Goal: Task Accomplishment & Management: Manage account settings

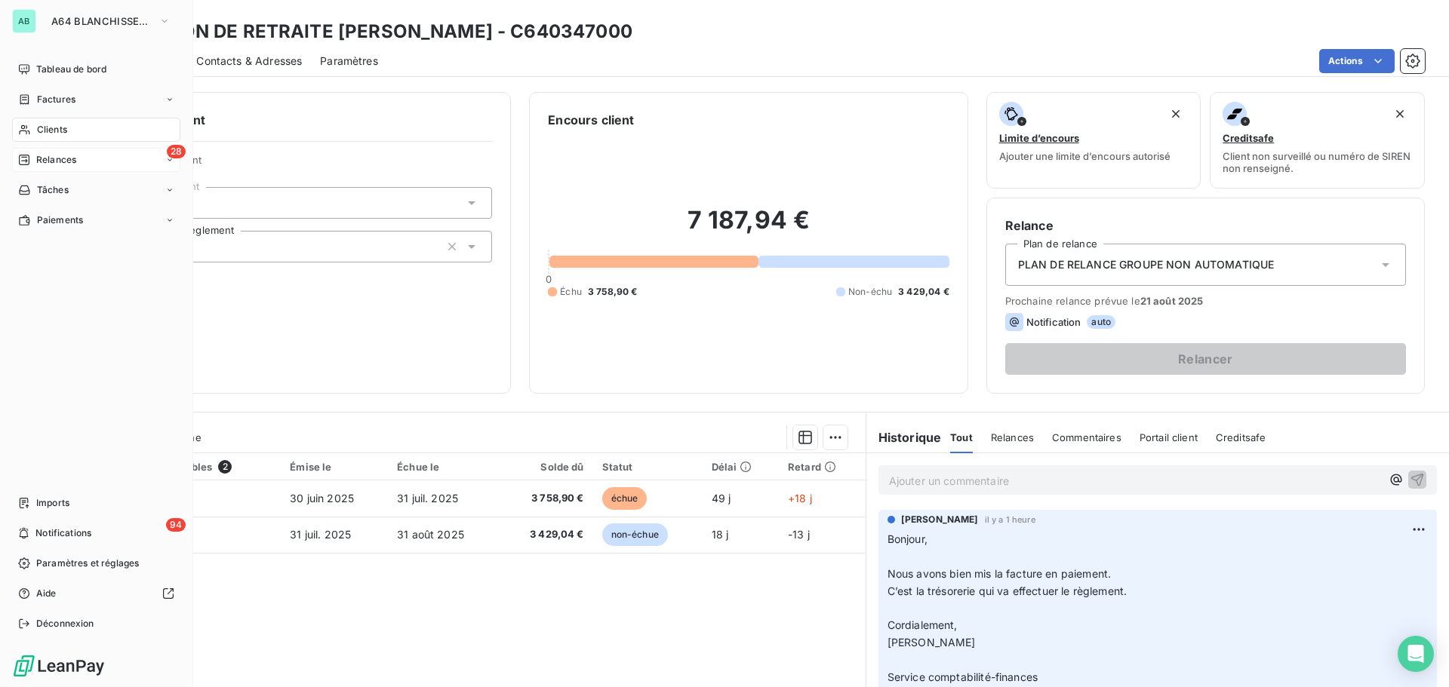
click at [54, 159] on span "Relances" at bounding box center [56, 160] width 40 height 14
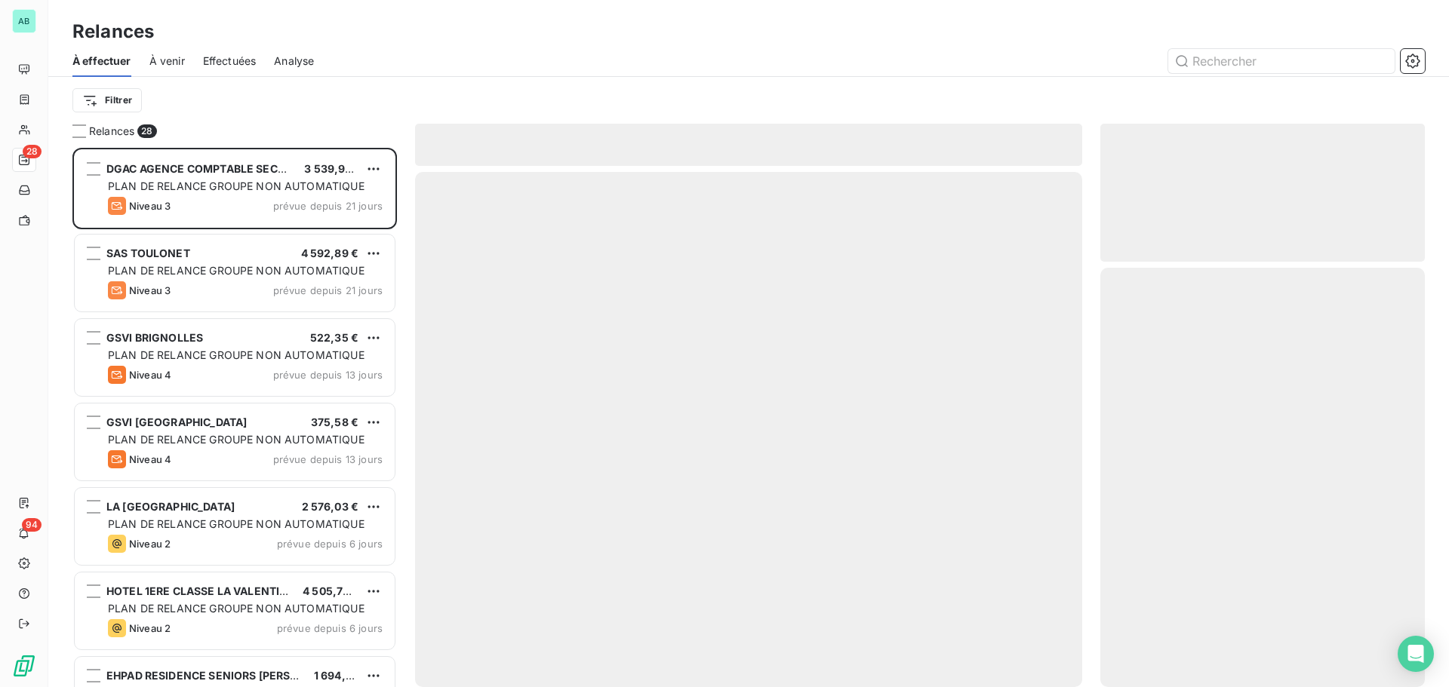
scroll to position [528, 313]
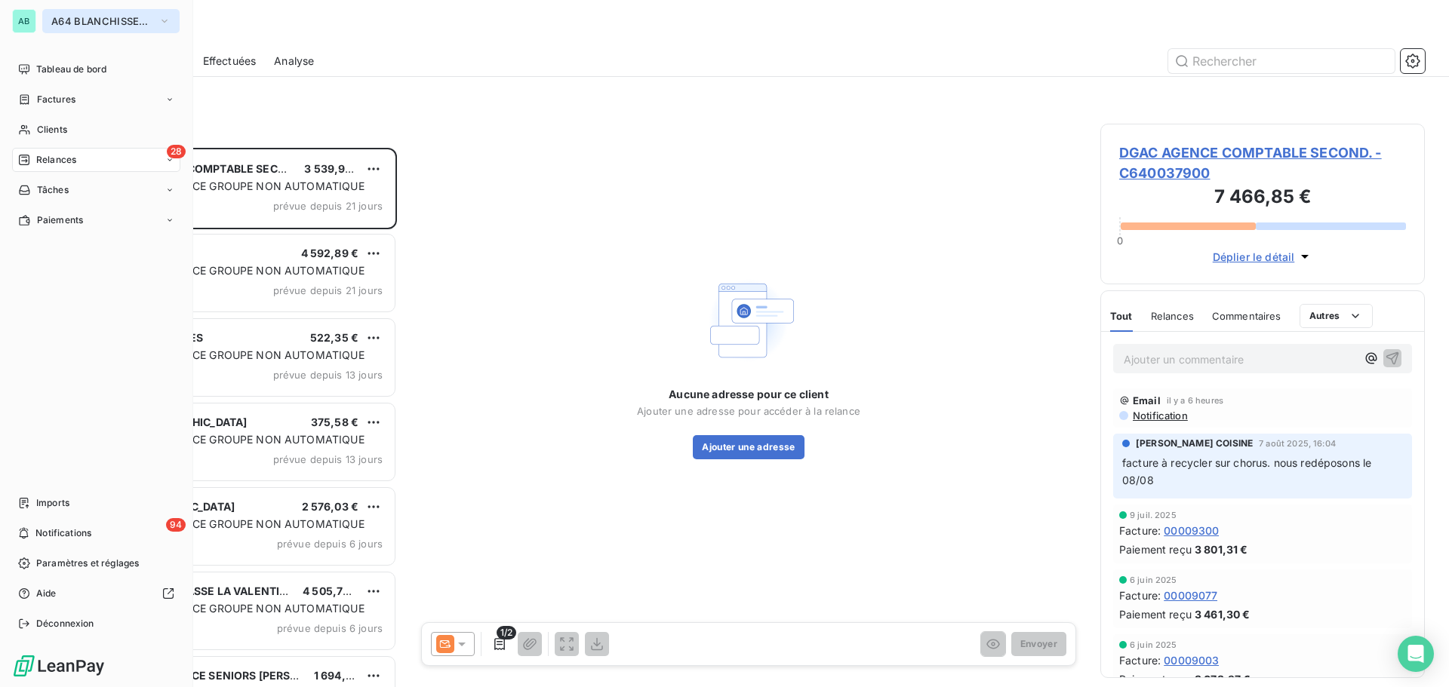
click at [97, 20] on span "A64 BLANCHISSERIE 2000" at bounding box center [101, 21] width 101 height 12
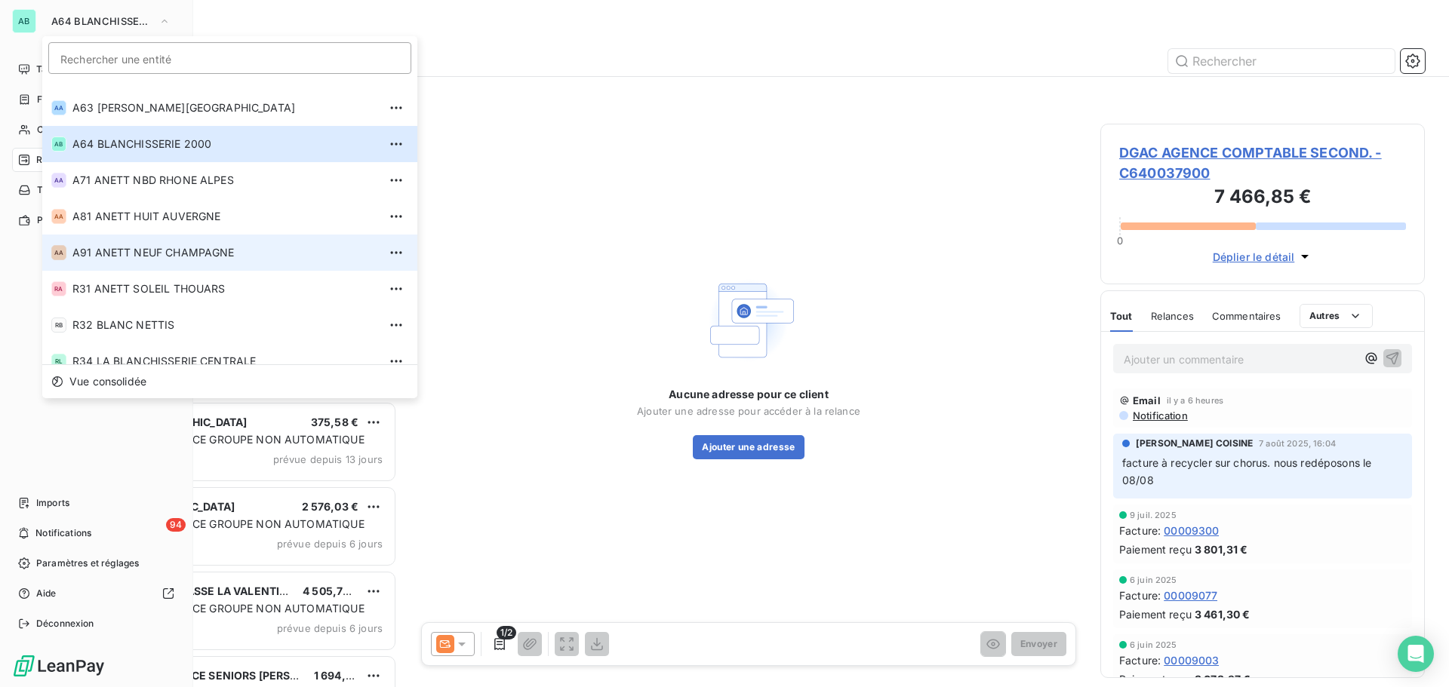
scroll to position [512, 0]
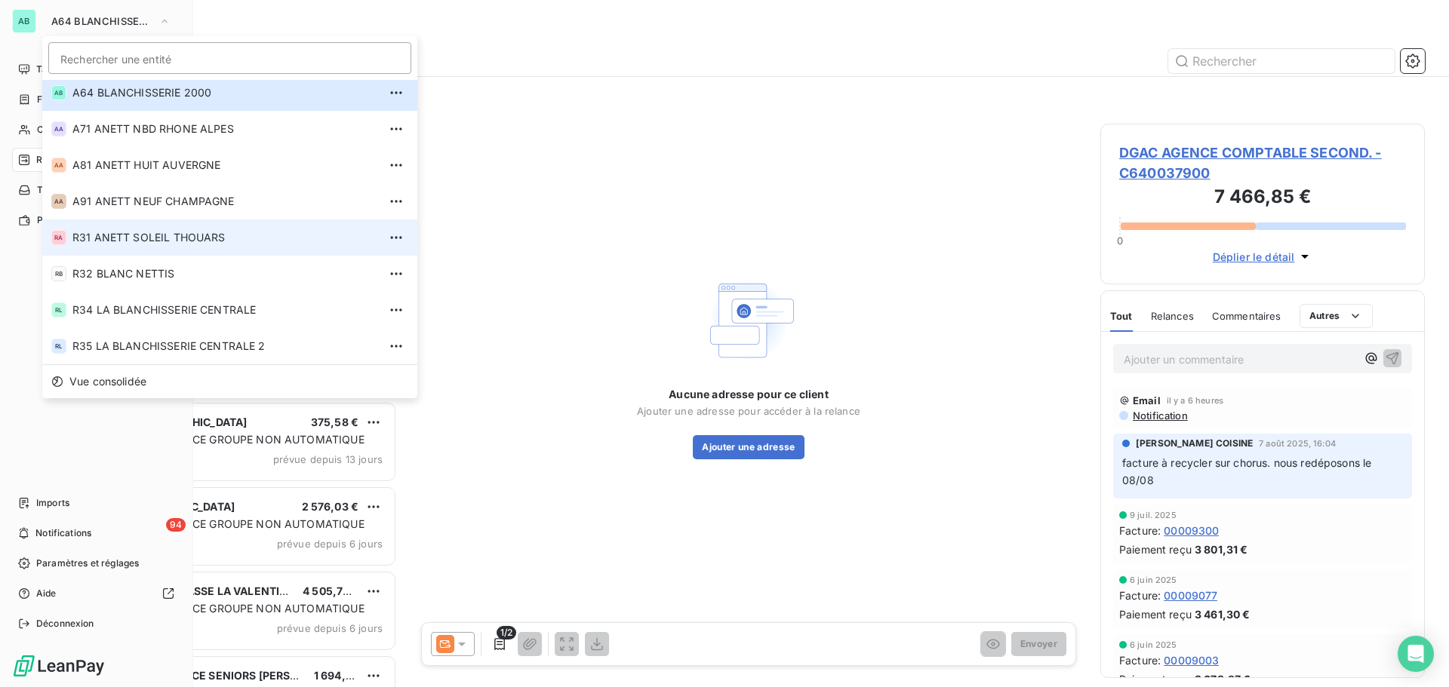
click at [122, 237] on span "R31 ANETT SOLEIL THOUARS" at bounding box center [225, 237] width 306 height 15
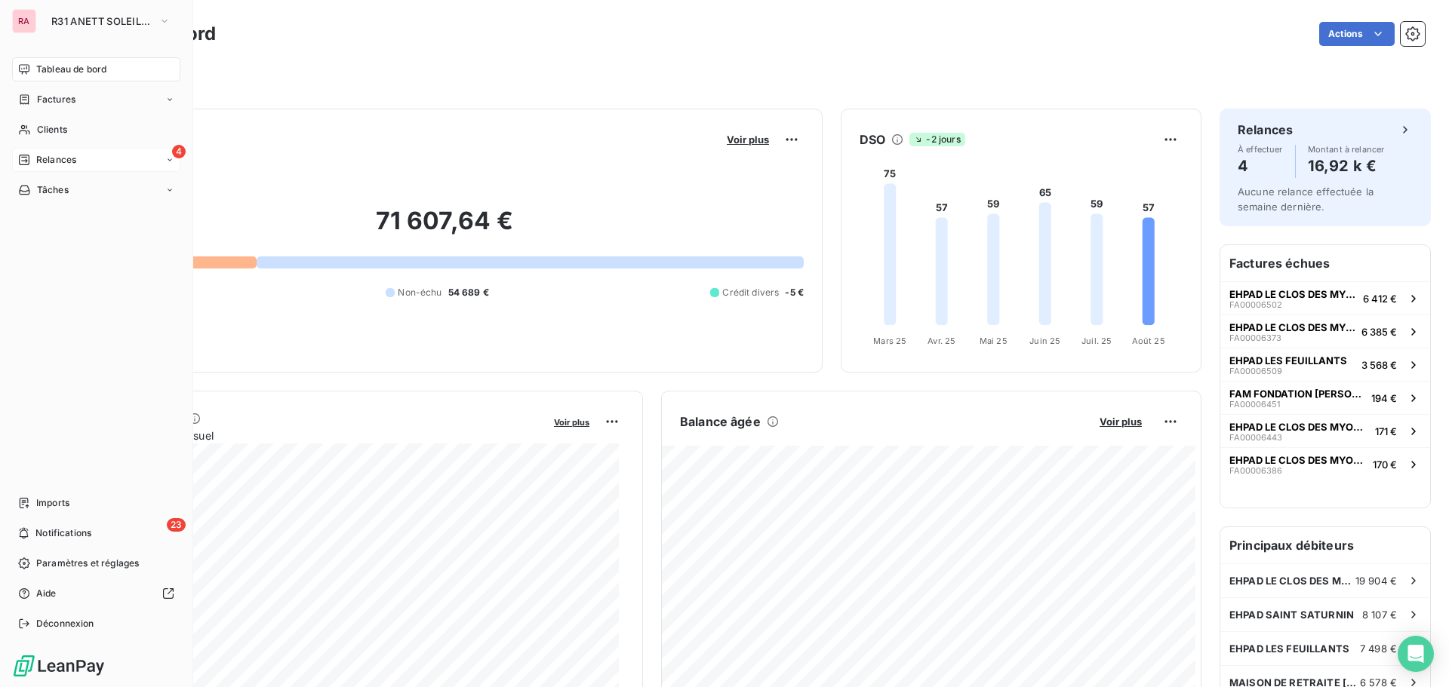
click at [44, 164] on span "Relances" at bounding box center [56, 160] width 40 height 14
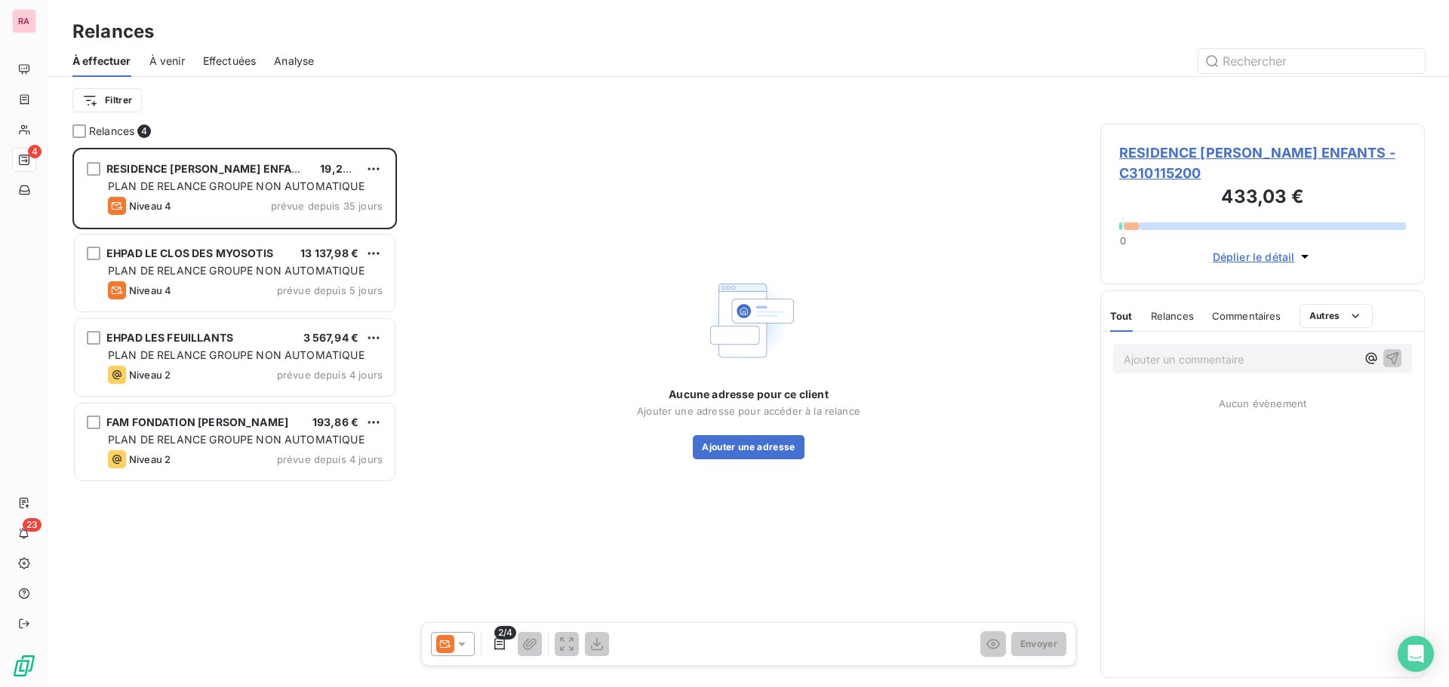
scroll to position [528, 313]
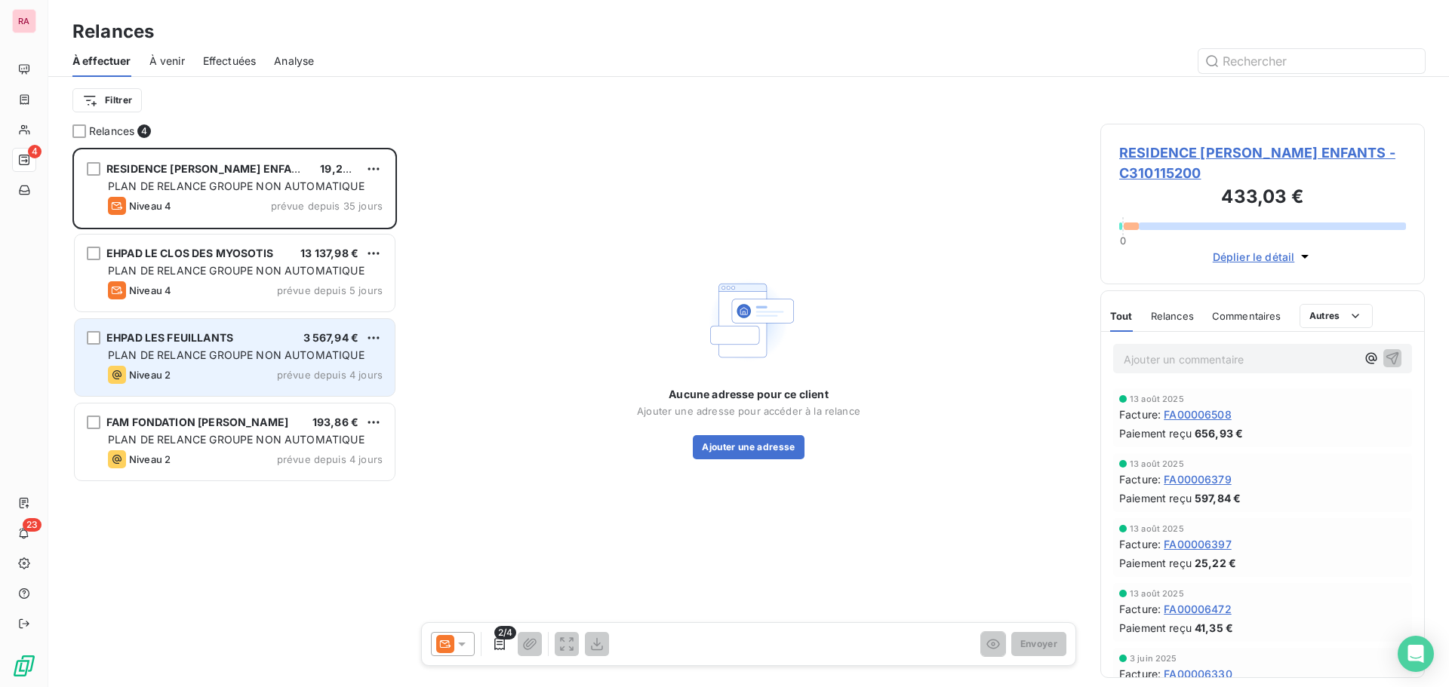
click at [211, 372] on div "Niveau 2 prévue depuis 4 jours" at bounding box center [245, 375] width 275 height 18
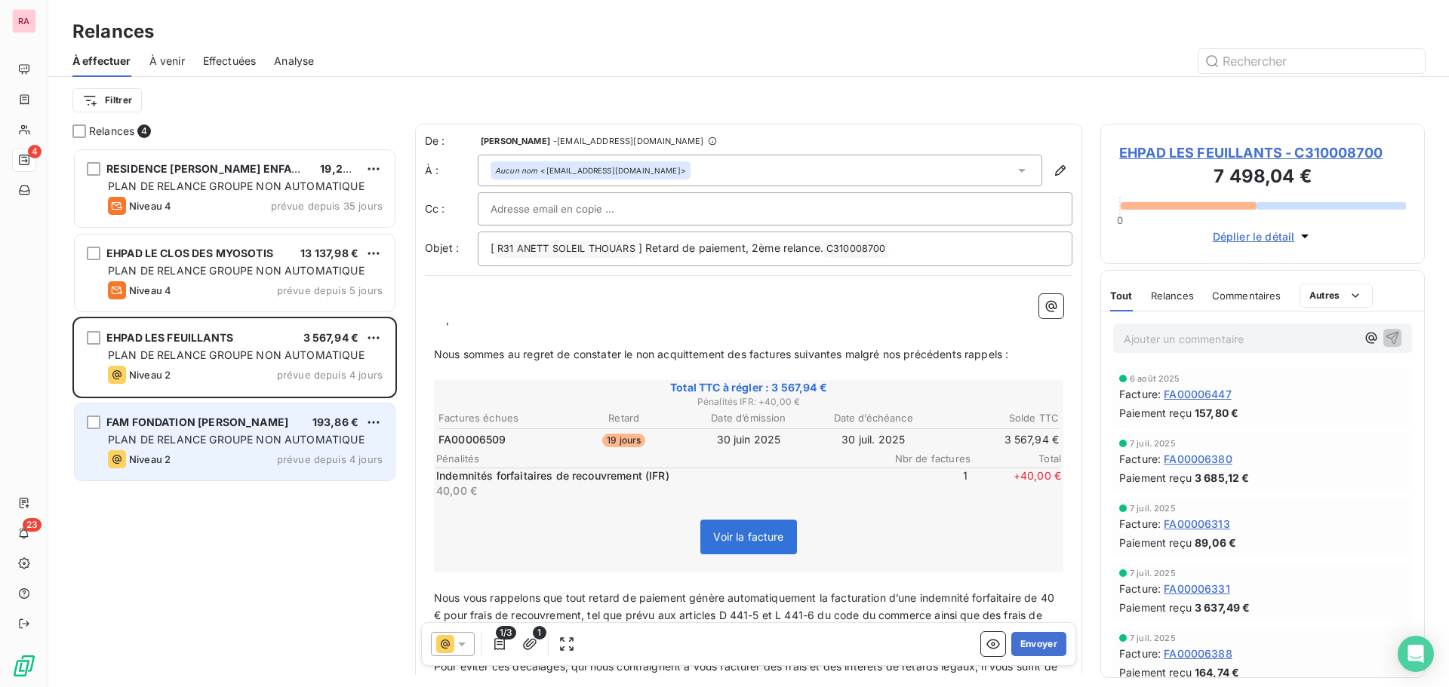
click at [195, 417] on span "FAM FONDATION GEORGES COULON" at bounding box center [197, 422] width 182 height 13
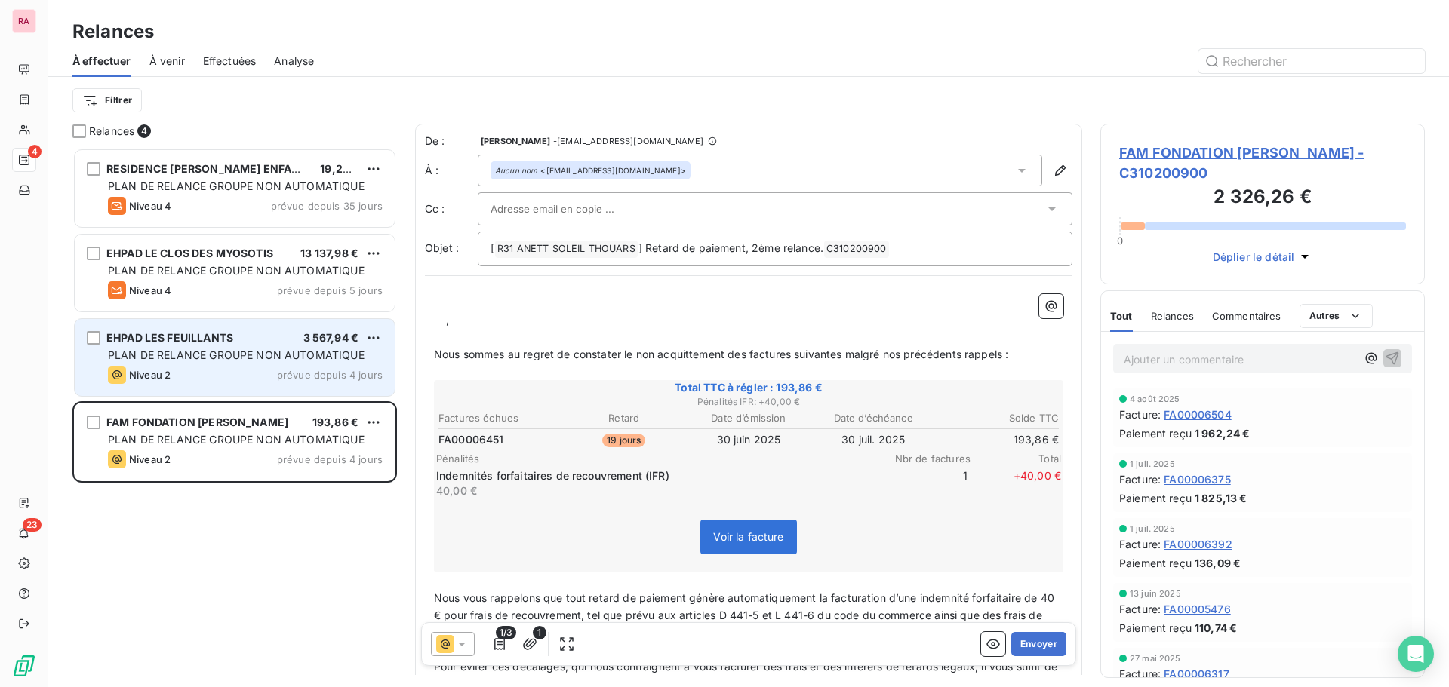
click at [208, 387] on div "EHPAD LES FEUILLANTS 3 567,94 € PLAN DE RELANCE GROUPE NON AUTOMATIQUE Niveau 2…" at bounding box center [235, 357] width 320 height 77
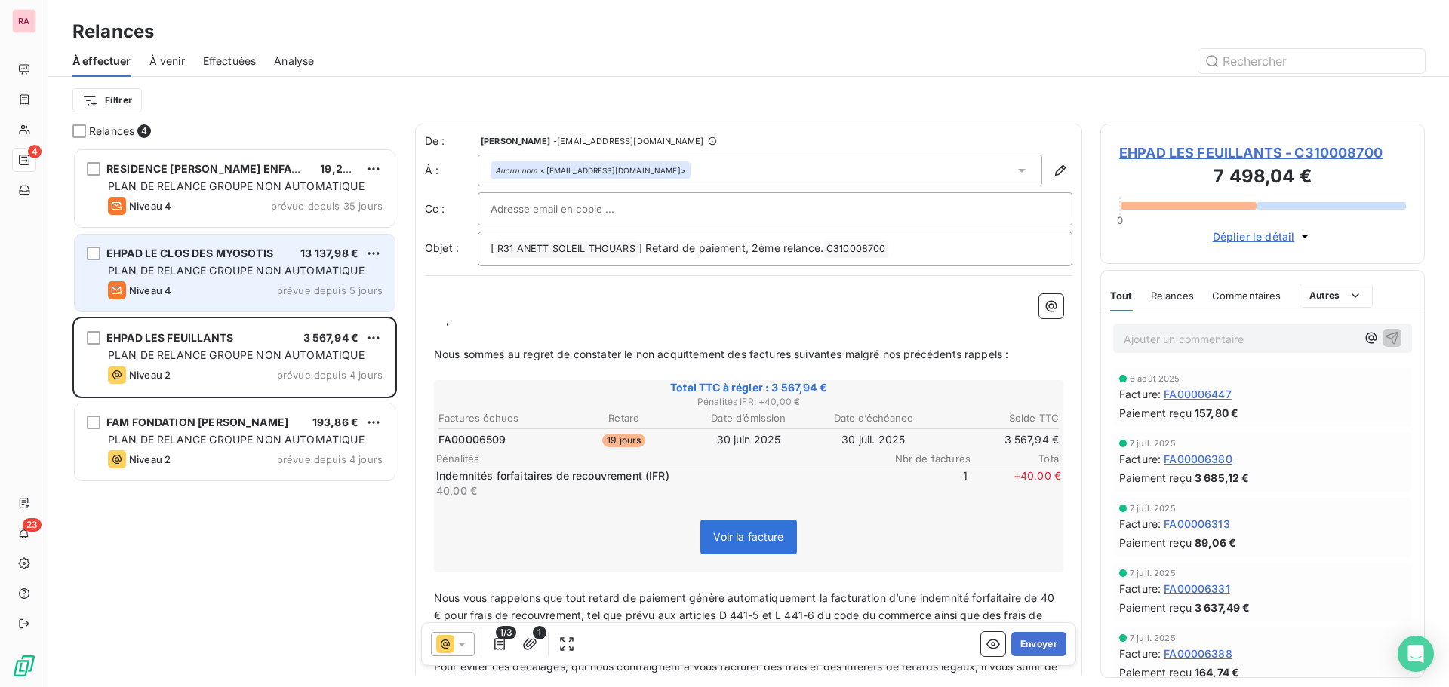
click at [168, 292] on span "Niveau 4" at bounding box center [150, 290] width 42 height 12
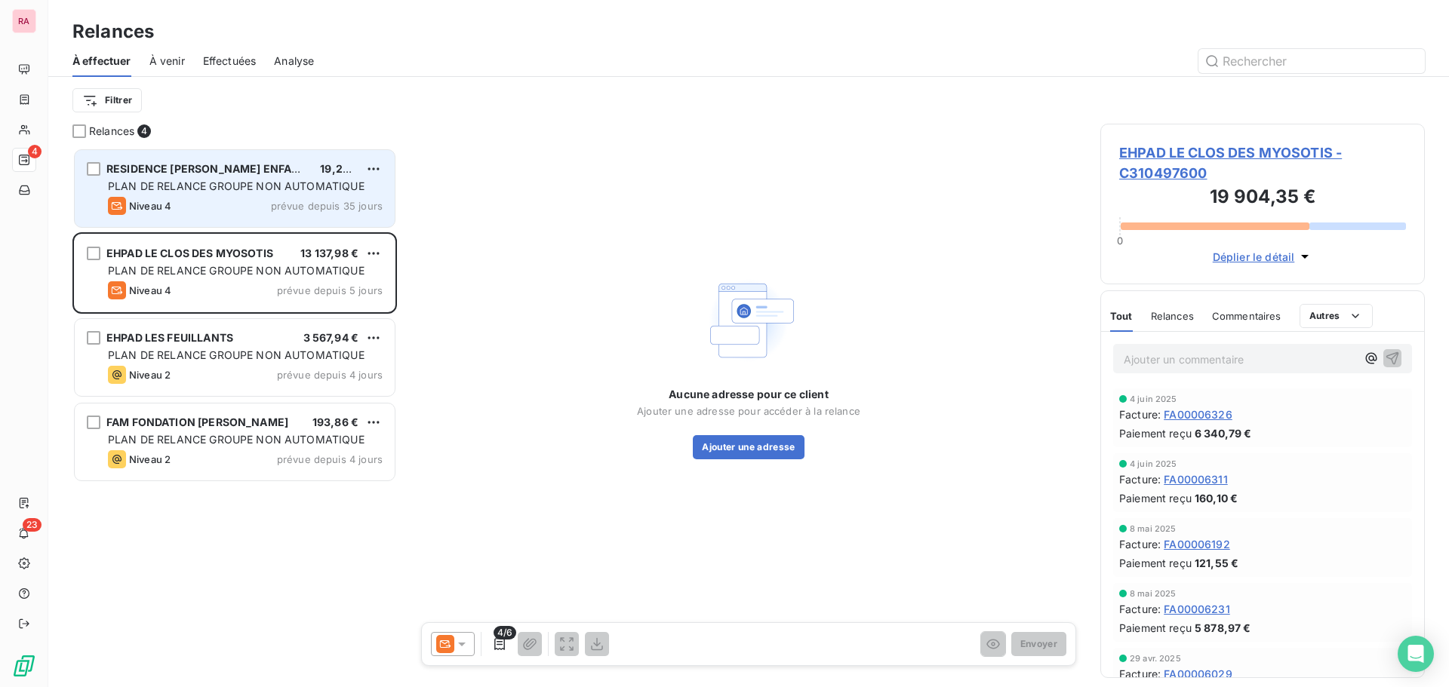
click at [194, 196] on div "RESIDENCE LES BONS ENFANTS 19,22 € PLAN DE RELANCE GROUPE NON AUTOMATIQUE Nivea…" at bounding box center [235, 188] width 320 height 77
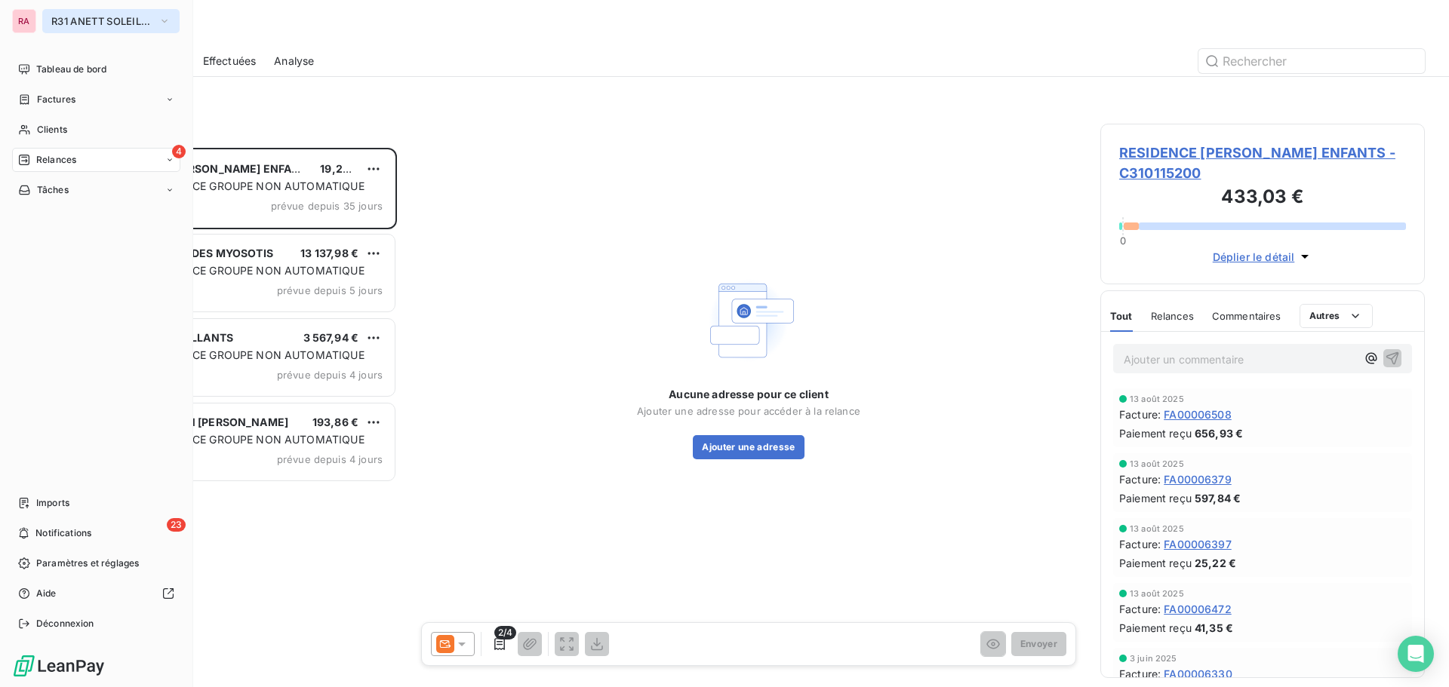
click at [104, 23] on span "R31 ANETT SOLEIL THOUARS" at bounding box center [101, 21] width 101 height 12
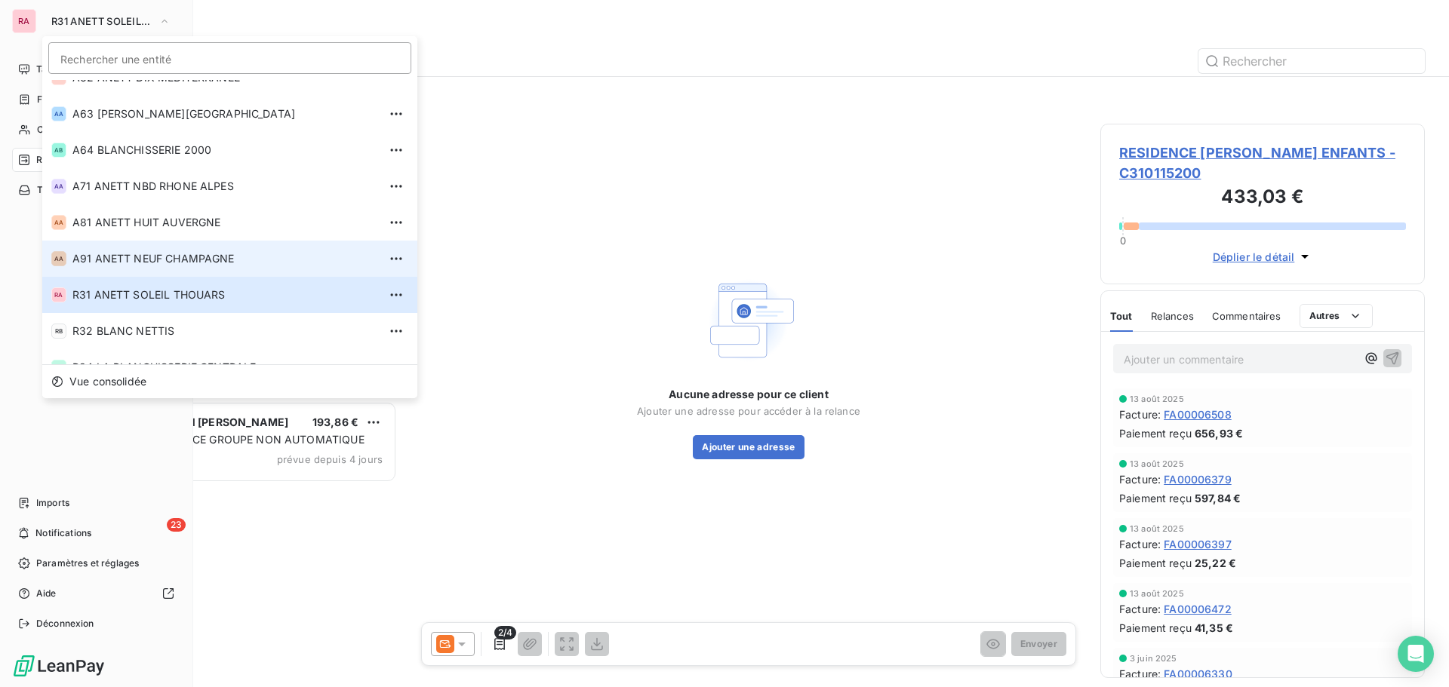
scroll to position [479, 0]
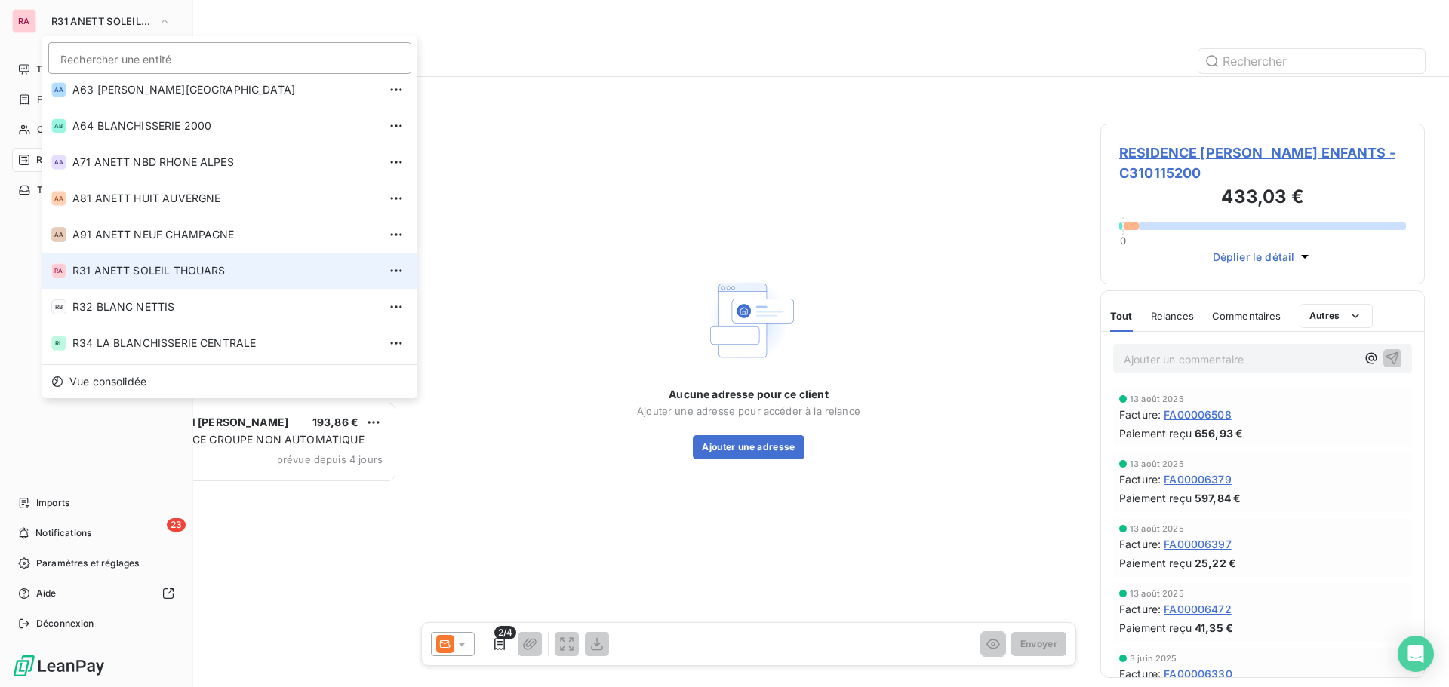
click at [143, 278] on span "R31 ANETT SOLEIL THOUARS" at bounding box center [225, 270] width 306 height 15
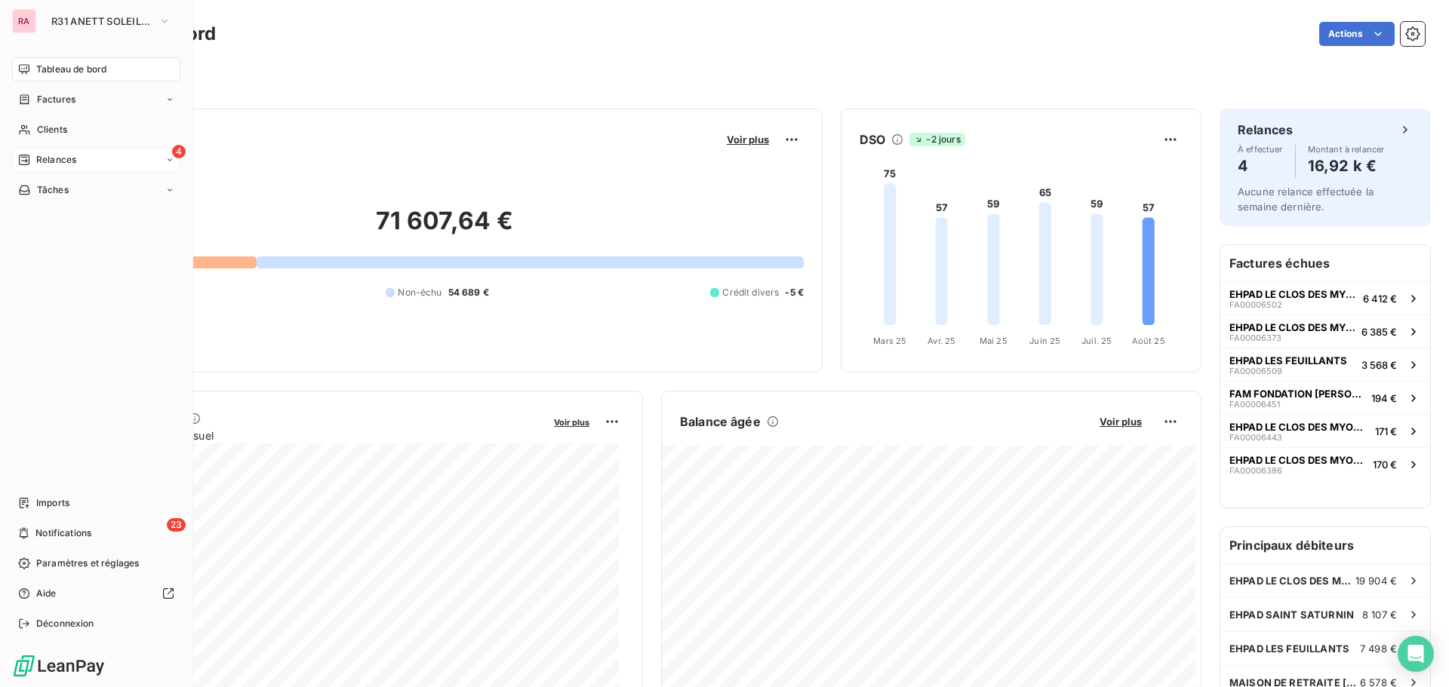
click at [57, 161] on span "Relances" at bounding box center [56, 160] width 40 height 14
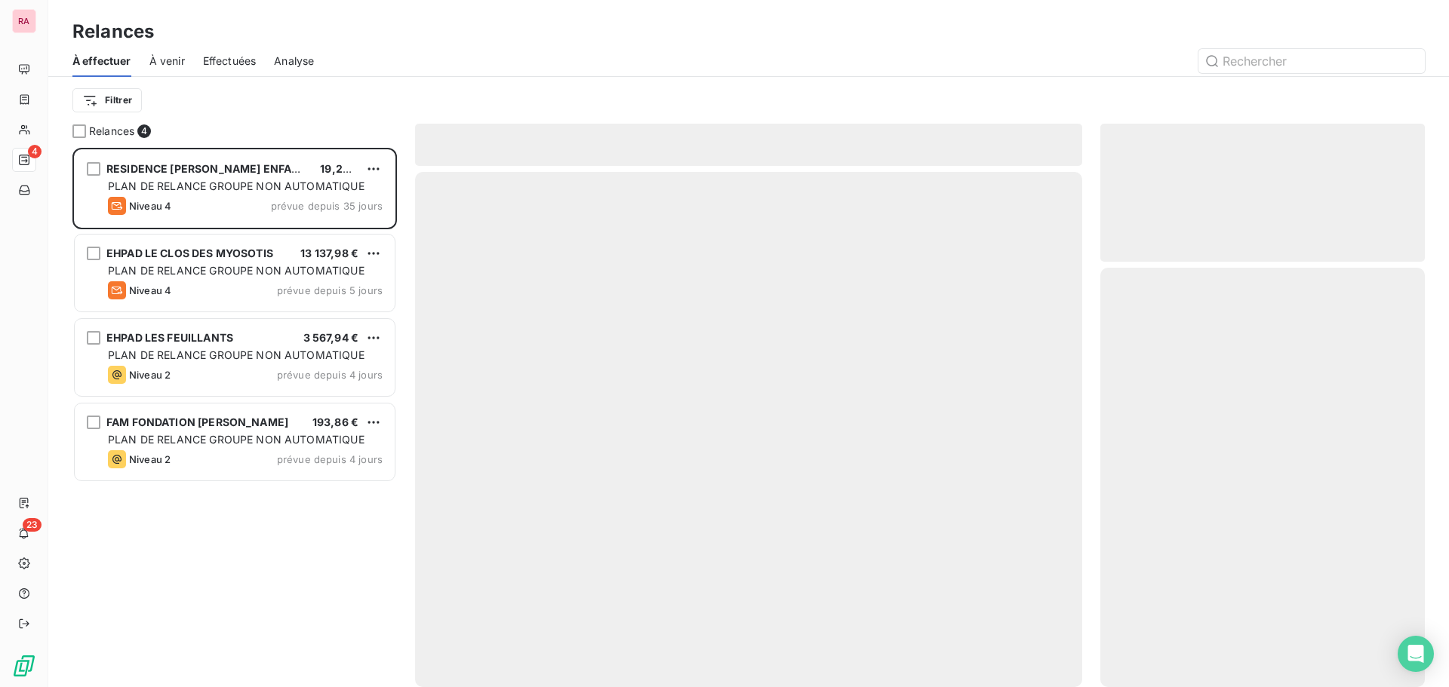
scroll to position [528, 313]
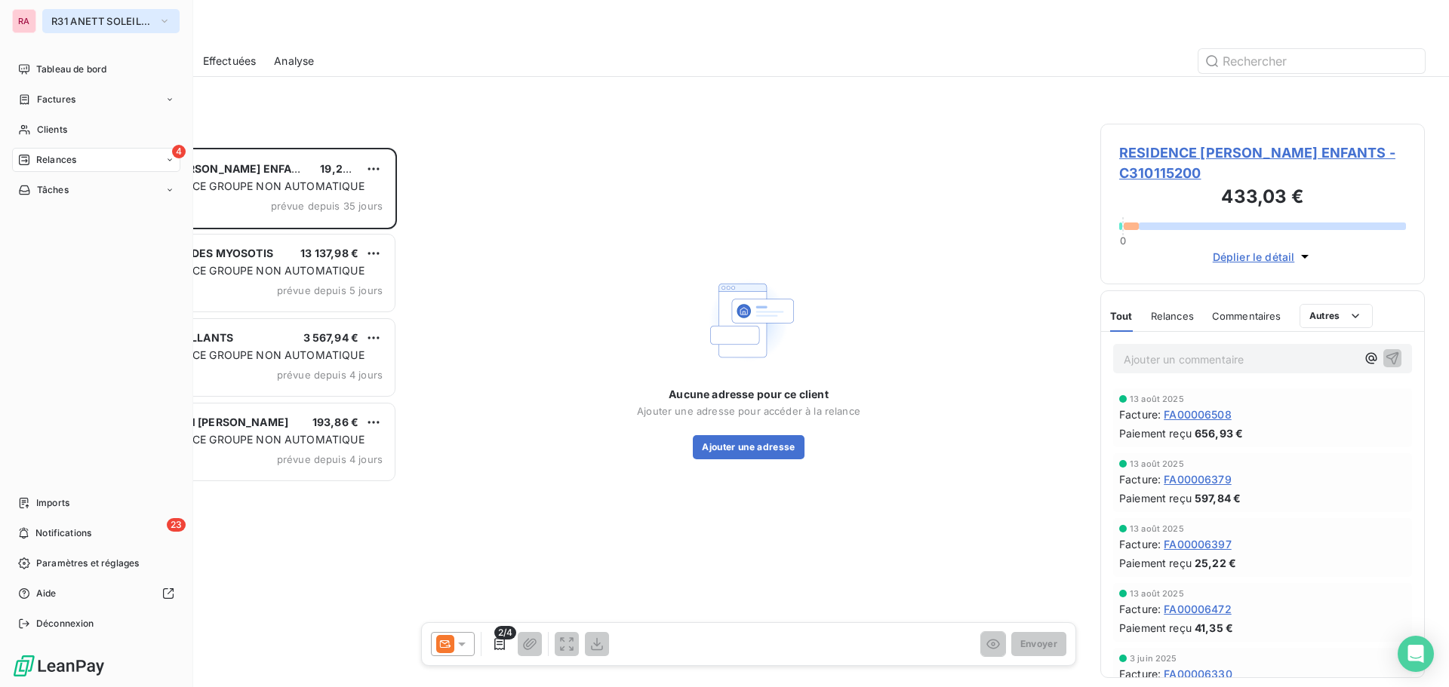
click at [79, 17] on span "R31 ANETT SOLEIL THOUARS" at bounding box center [101, 21] width 101 height 12
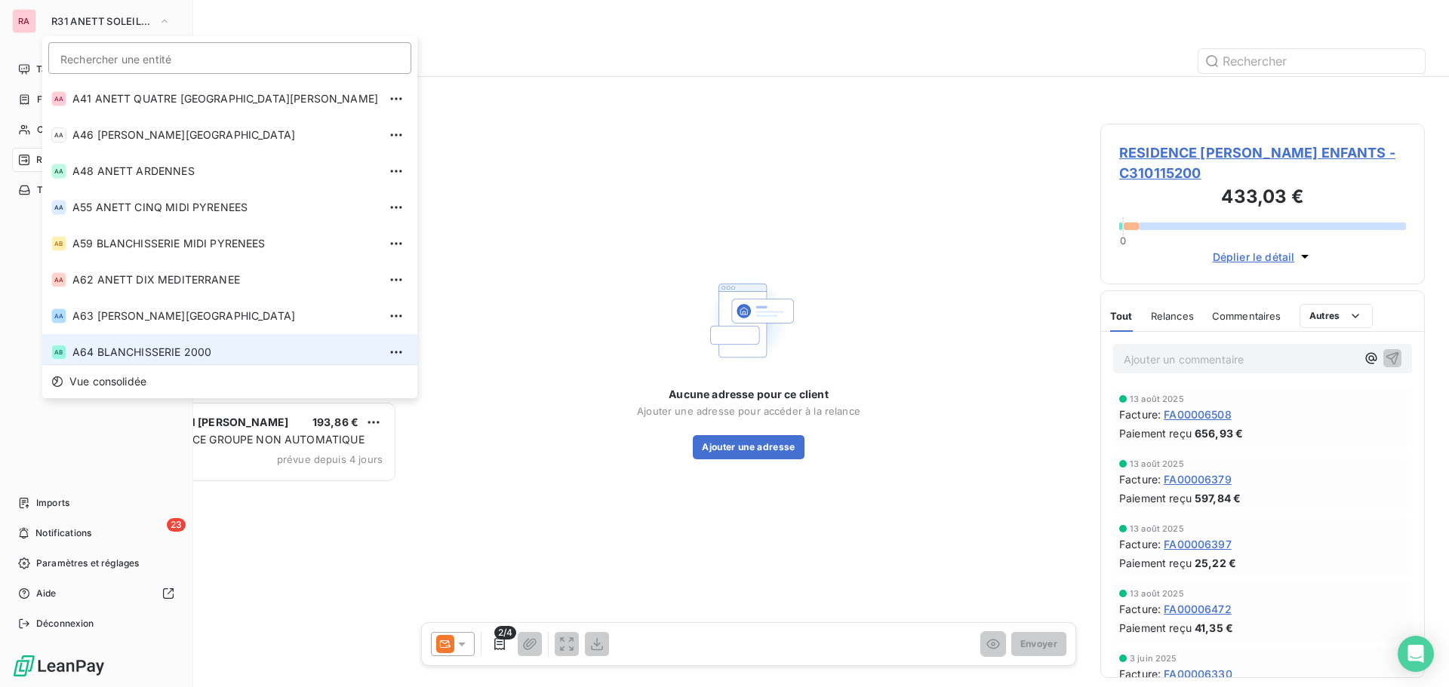
scroll to position [177, 0]
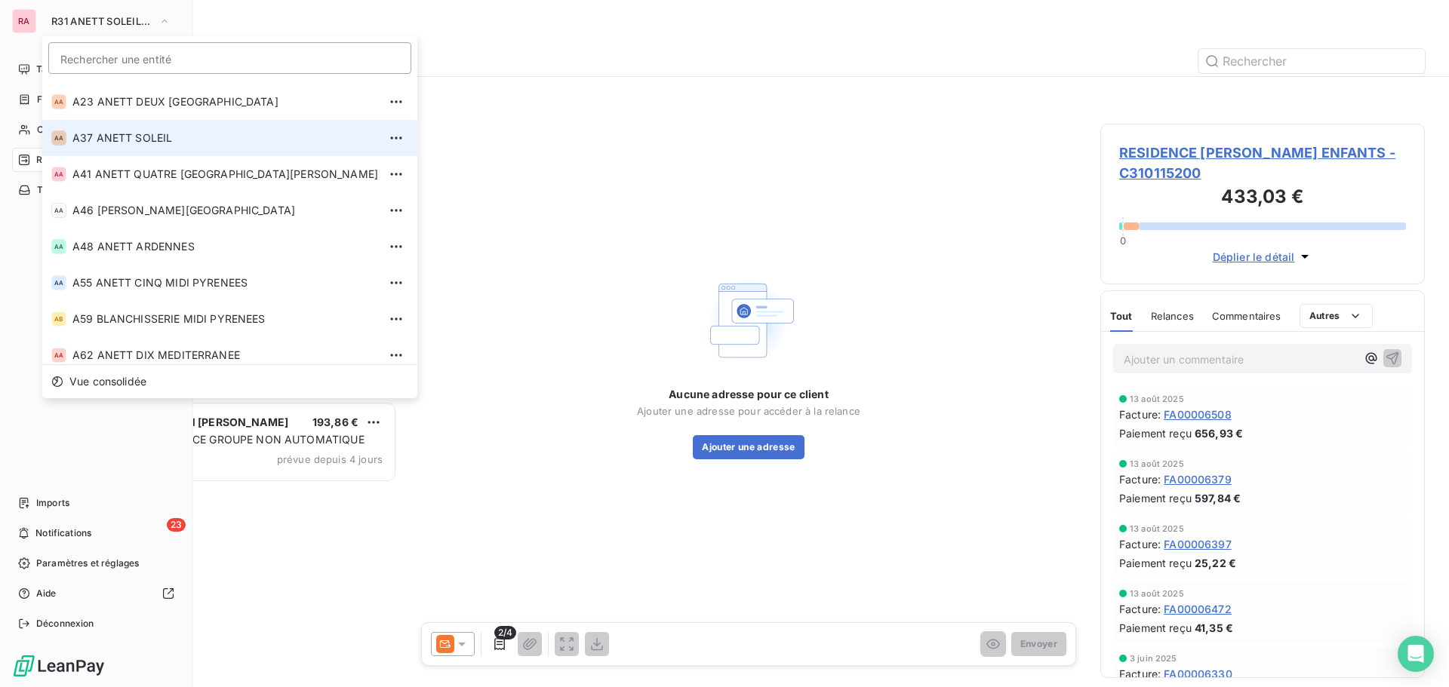
click at [121, 148] on li "AA A37 ANETT SOLEIL" at bounding box center [229, 138] width 375 height 36
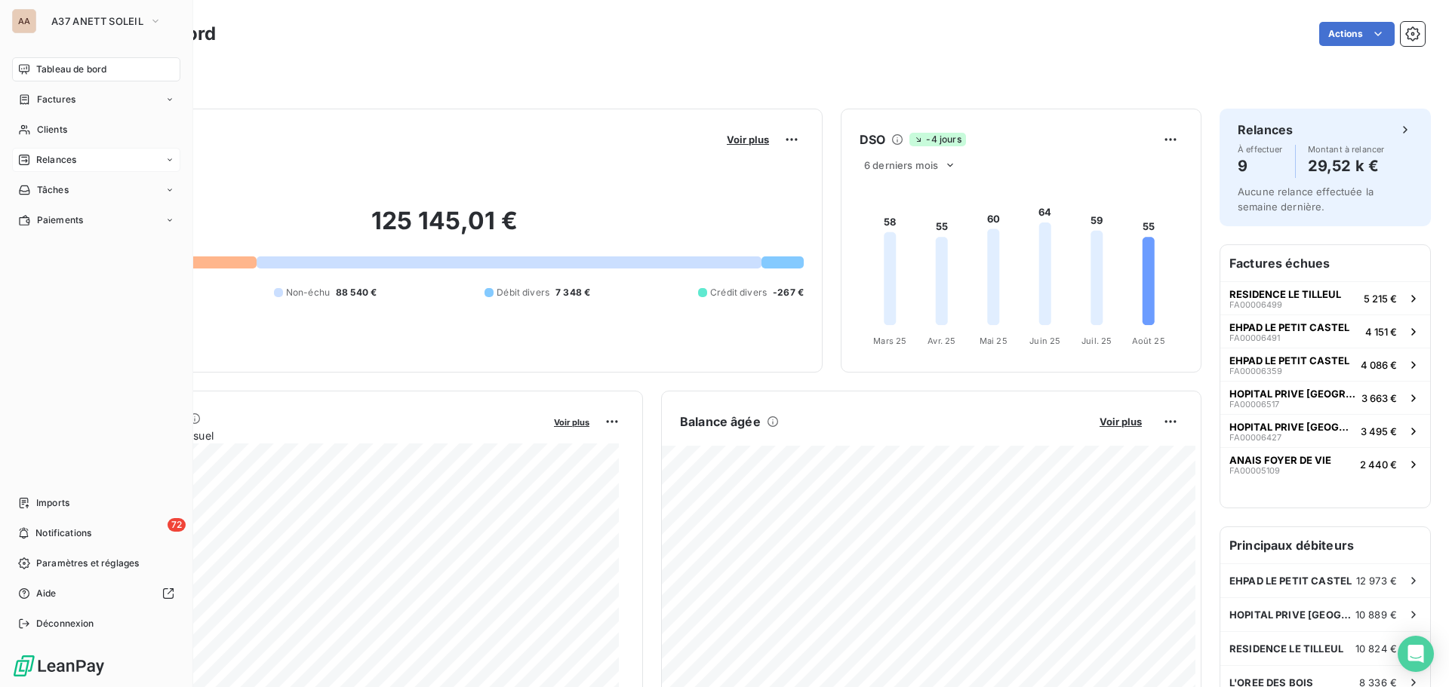
click at [93, 167] on div "Relances" at bounding box center [96, 160] width 168 height 24
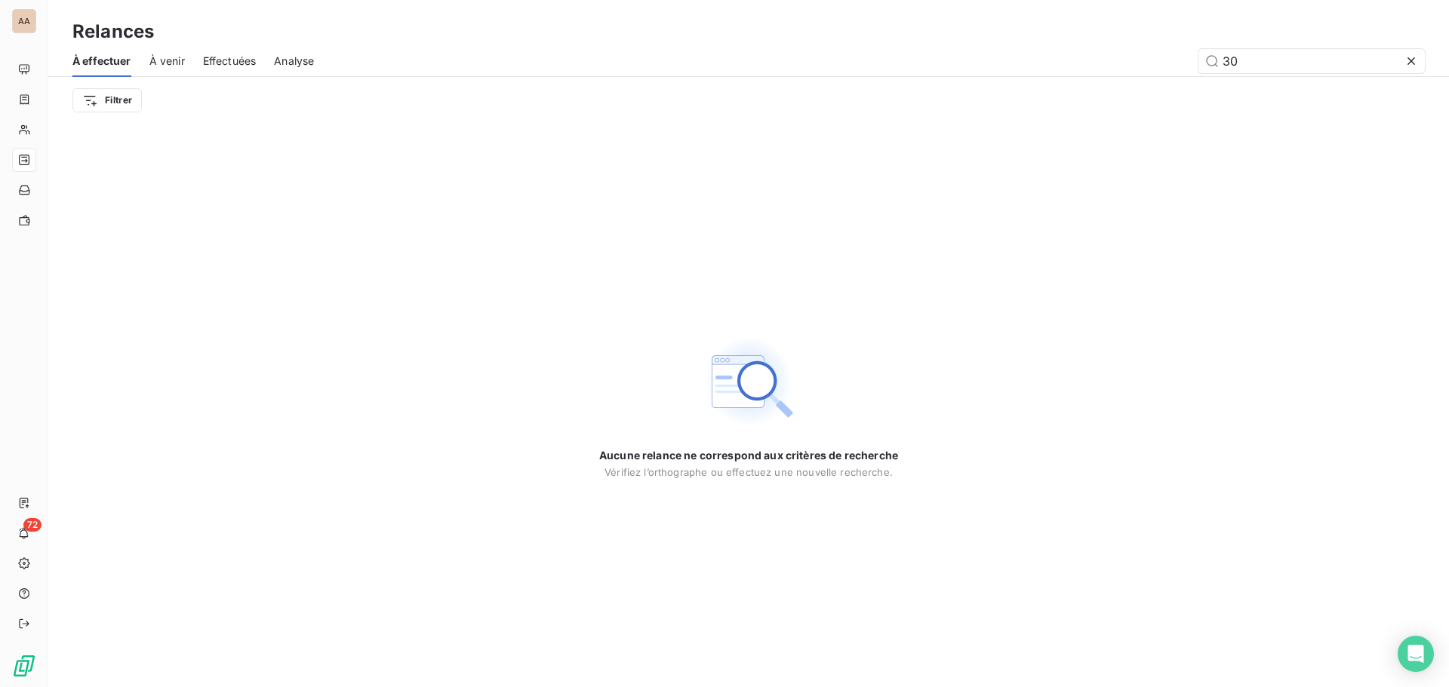
type input "3"
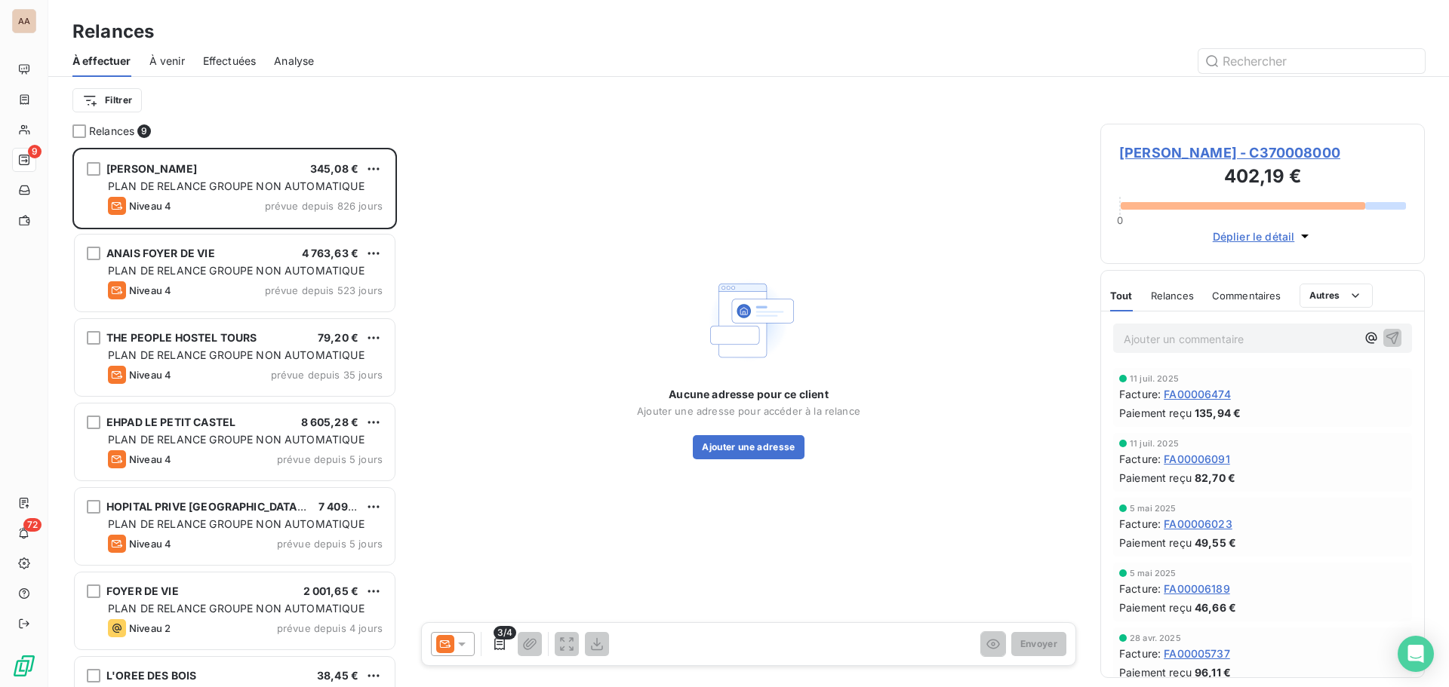
scroll to position [528, 313]
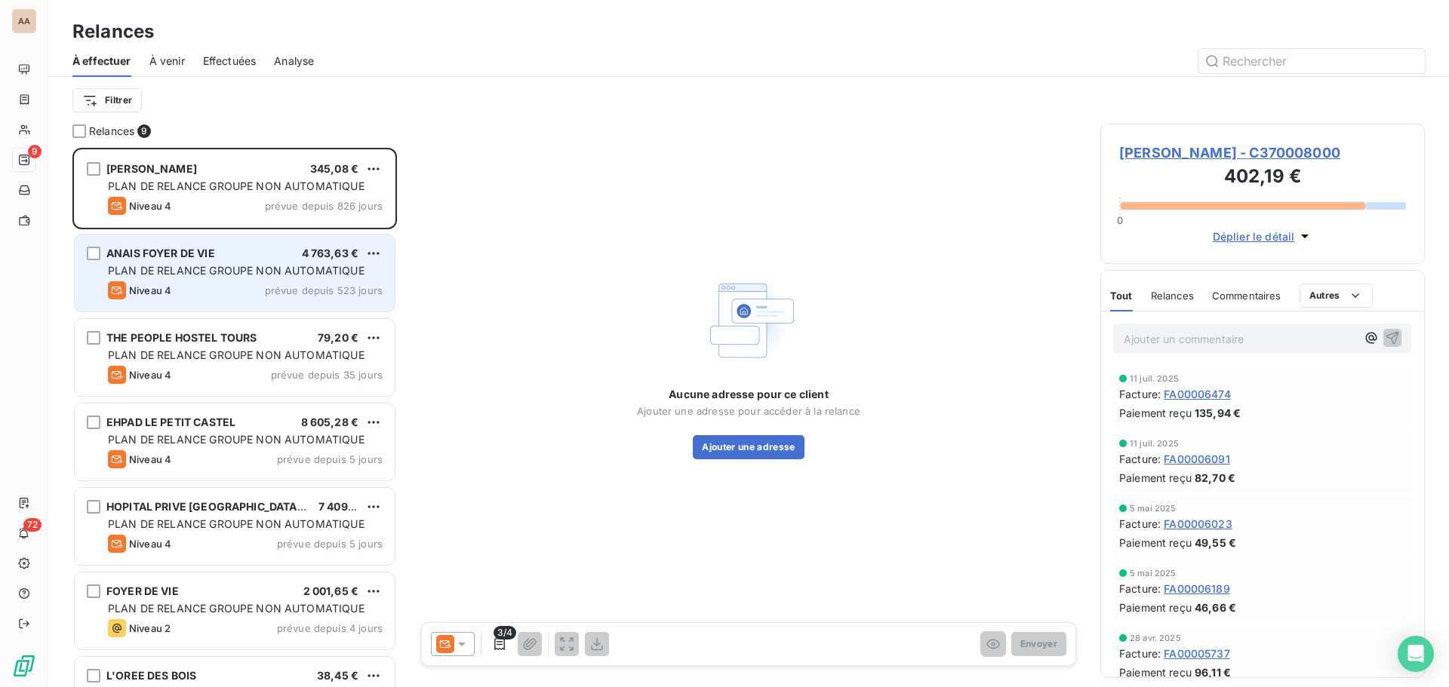
click at [263, 290] on div "Niveau 4 prévue depuis 523 jours" at bounding box center [245, 290] width 275 height 18
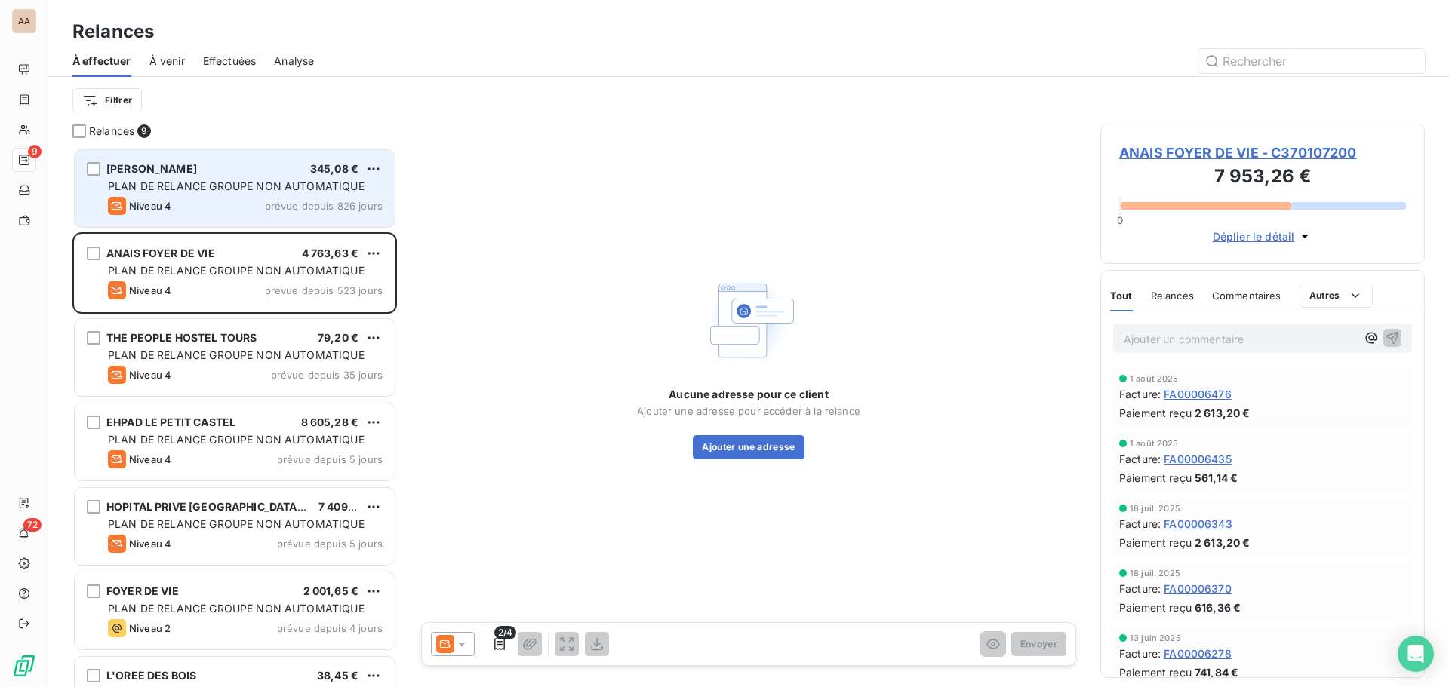
click at [204, 198] on div "Niveau 4 prévue depuis 826 jours" at bounding box center [245, 206] width 275 height 18
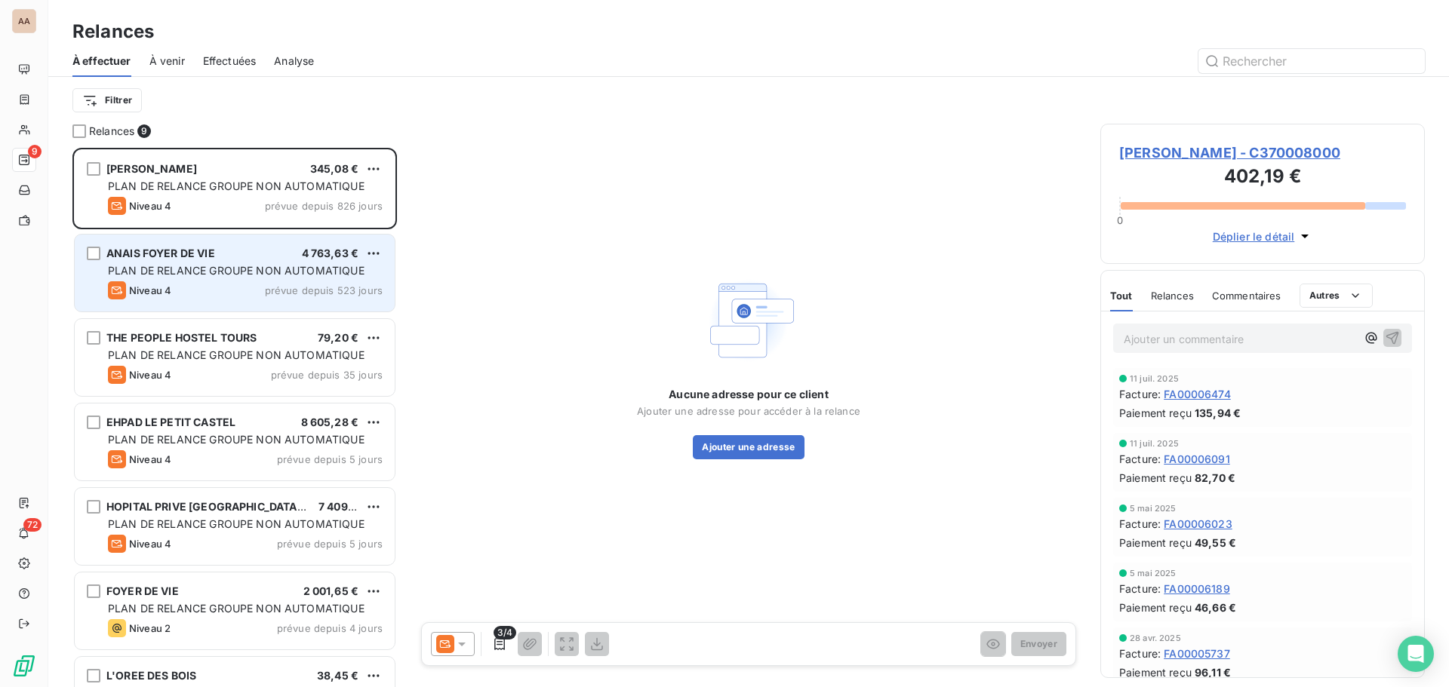
click at [213, 272] on span "PLAN DE RELANCE GROUPE NON AUTOMATIQUE" at bounding box center [236, 270] width 257 height 13
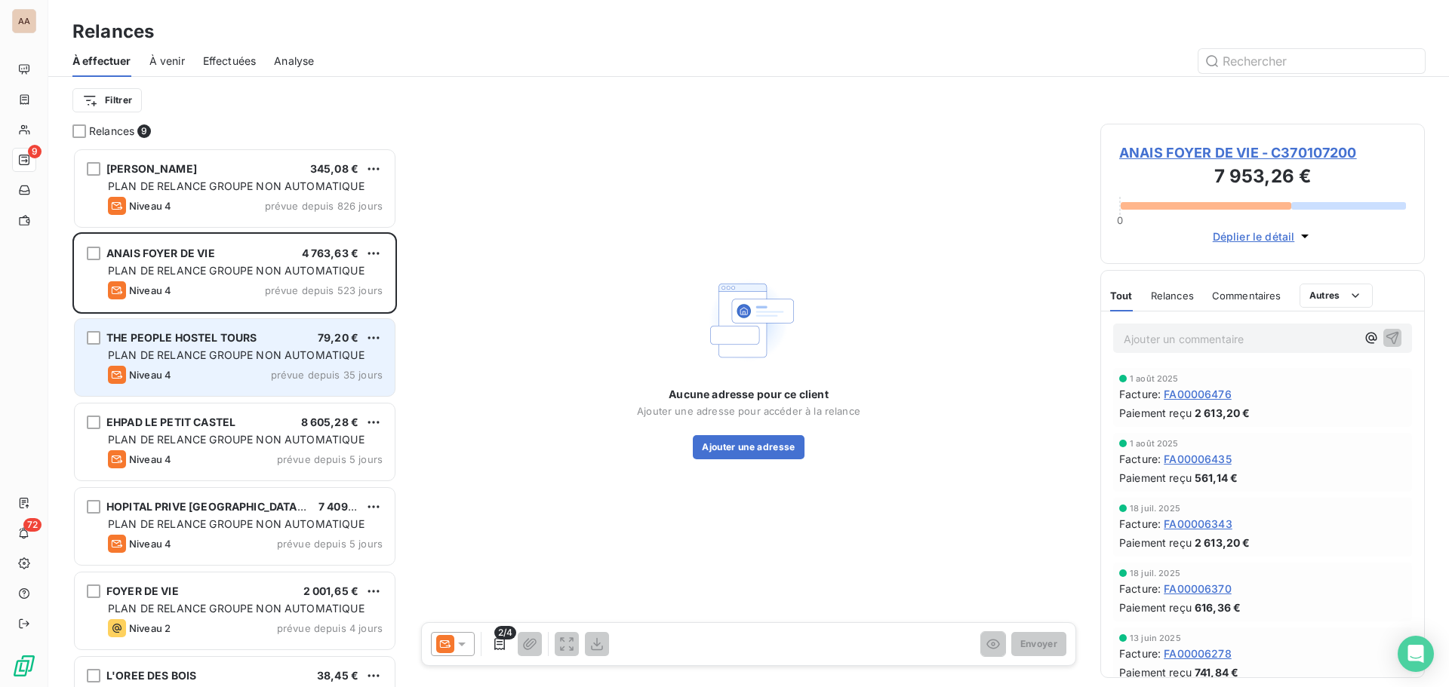
click at [197, 352] on span "PLAN DE RELANCE GROUPE NON AUTOMATIQUE" at bounding box center [236, 355] width 257 height 13
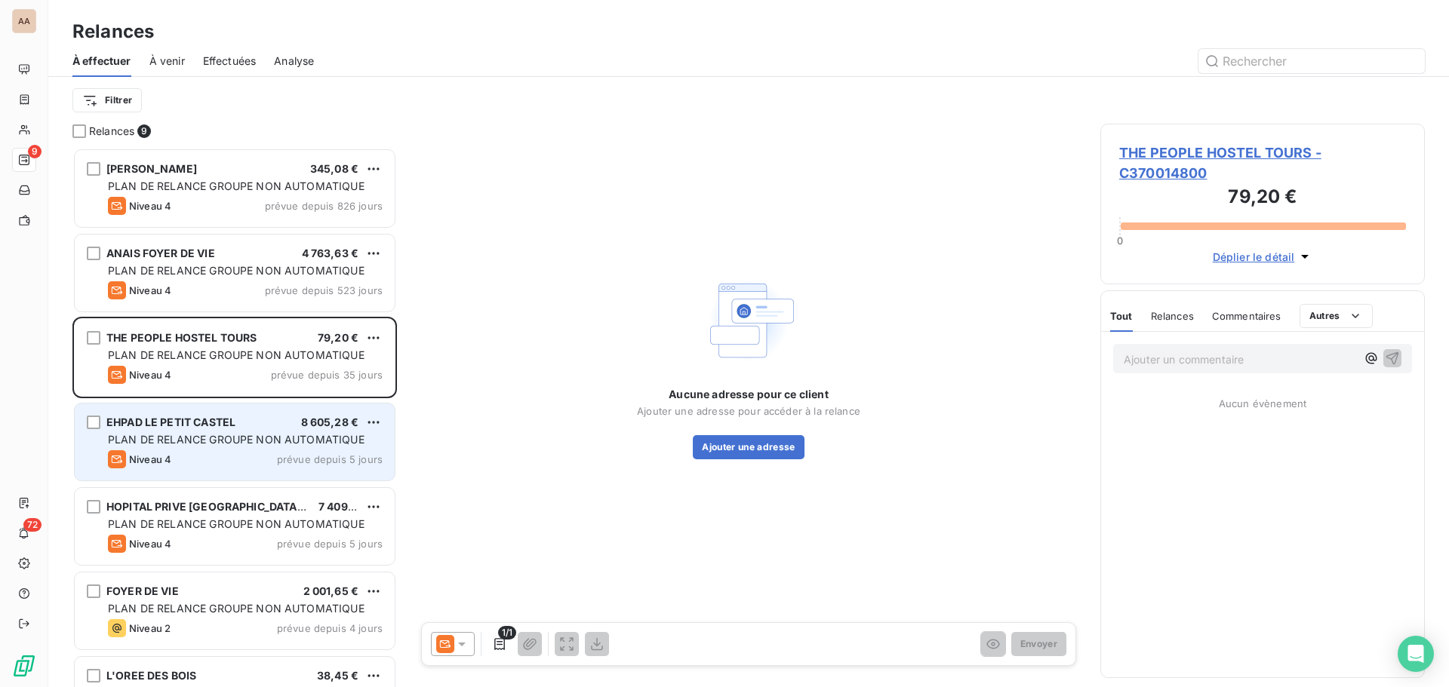
click at [211, 431] on div "EHPAD LE PETIT CASTEL 8 605,28 € PLAN DE RELANCE GROUPE NON AUTOMATIQUE Niveau …" at bounding box center [235, 442] width 320 height 77
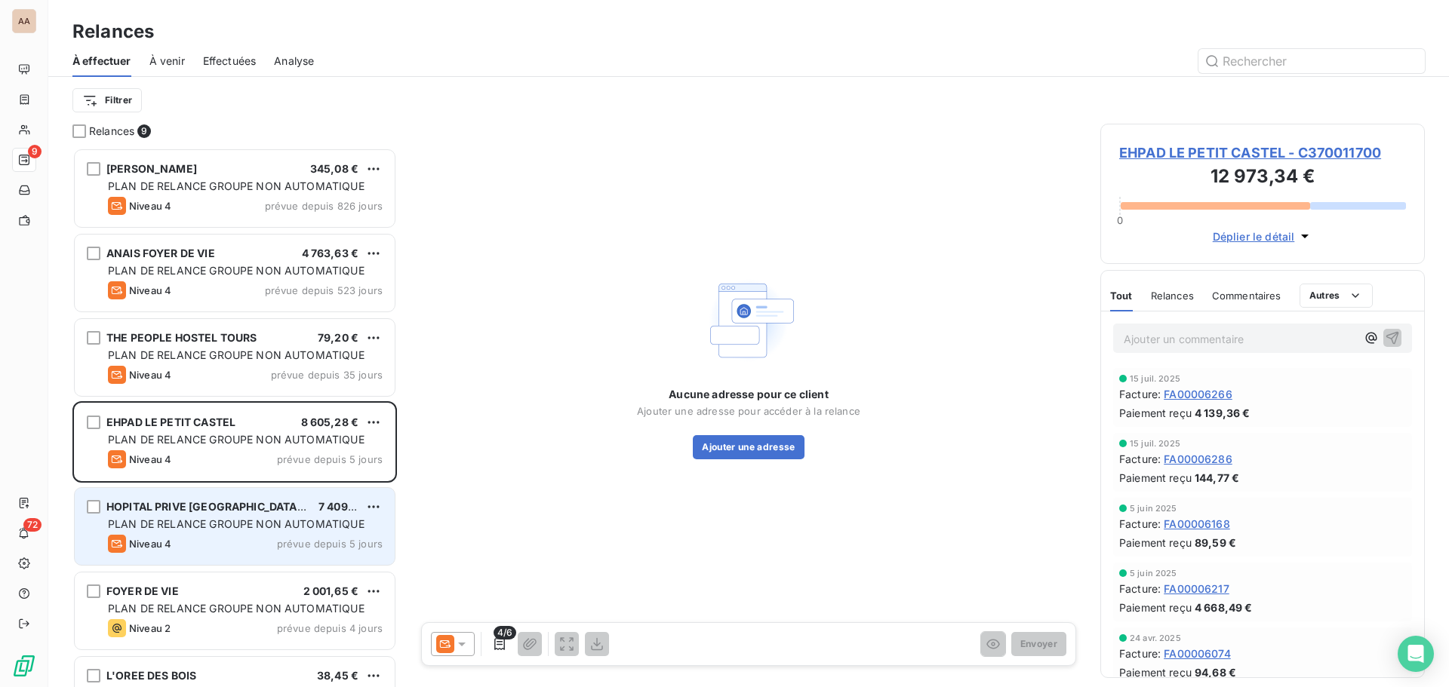
click at [207, 552] on div "Niveau 4 prévue depuis 5 jours" at bounding box center [245, 544] width 275 height 18
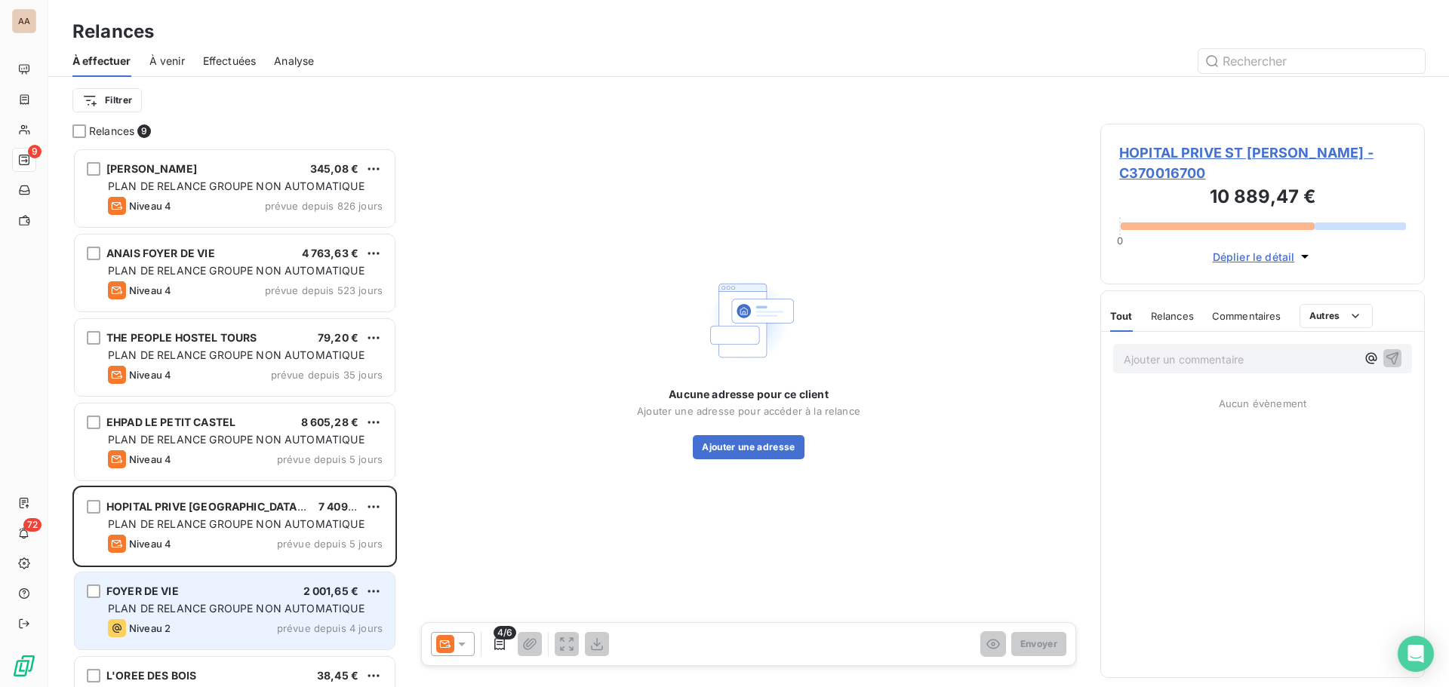
click at [214, 597] on div "FOYER DE VIE 2 001,65 €" at bounding box center [245, 592] width 275 height 14
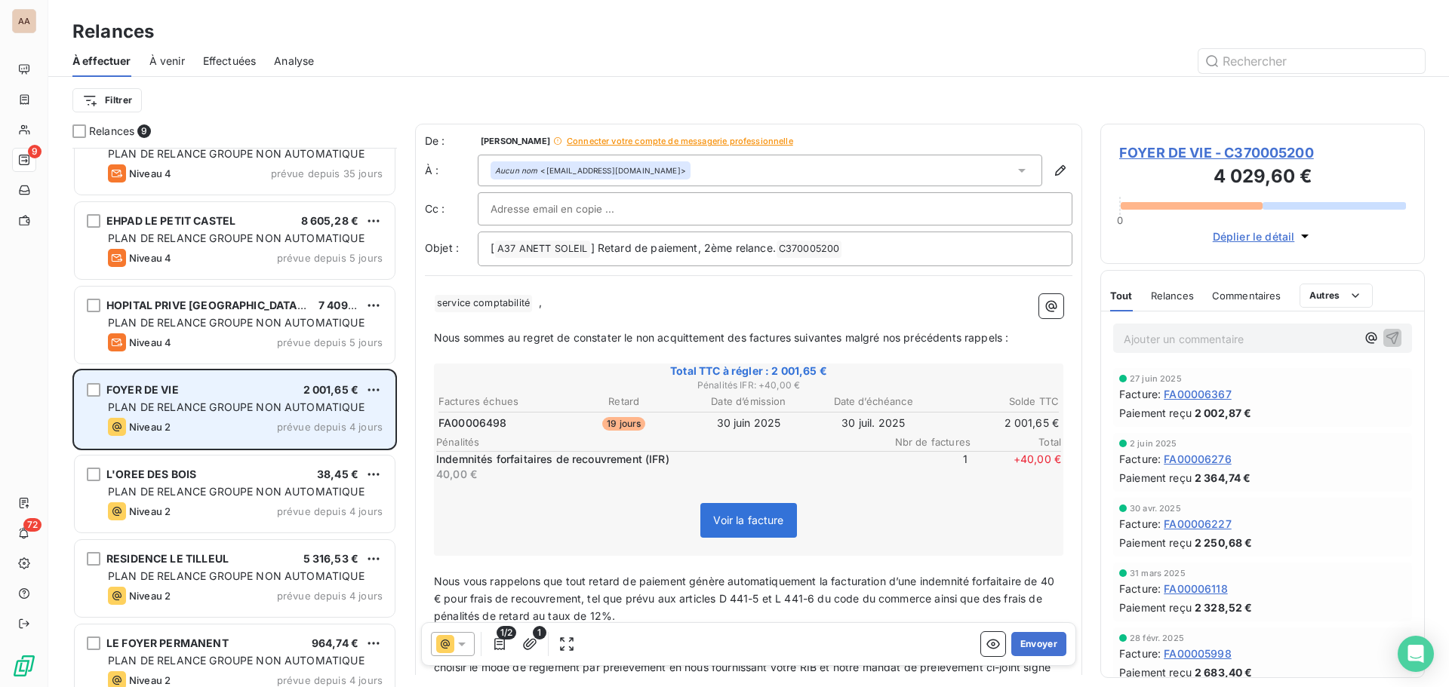
scroll to position [222, 0]
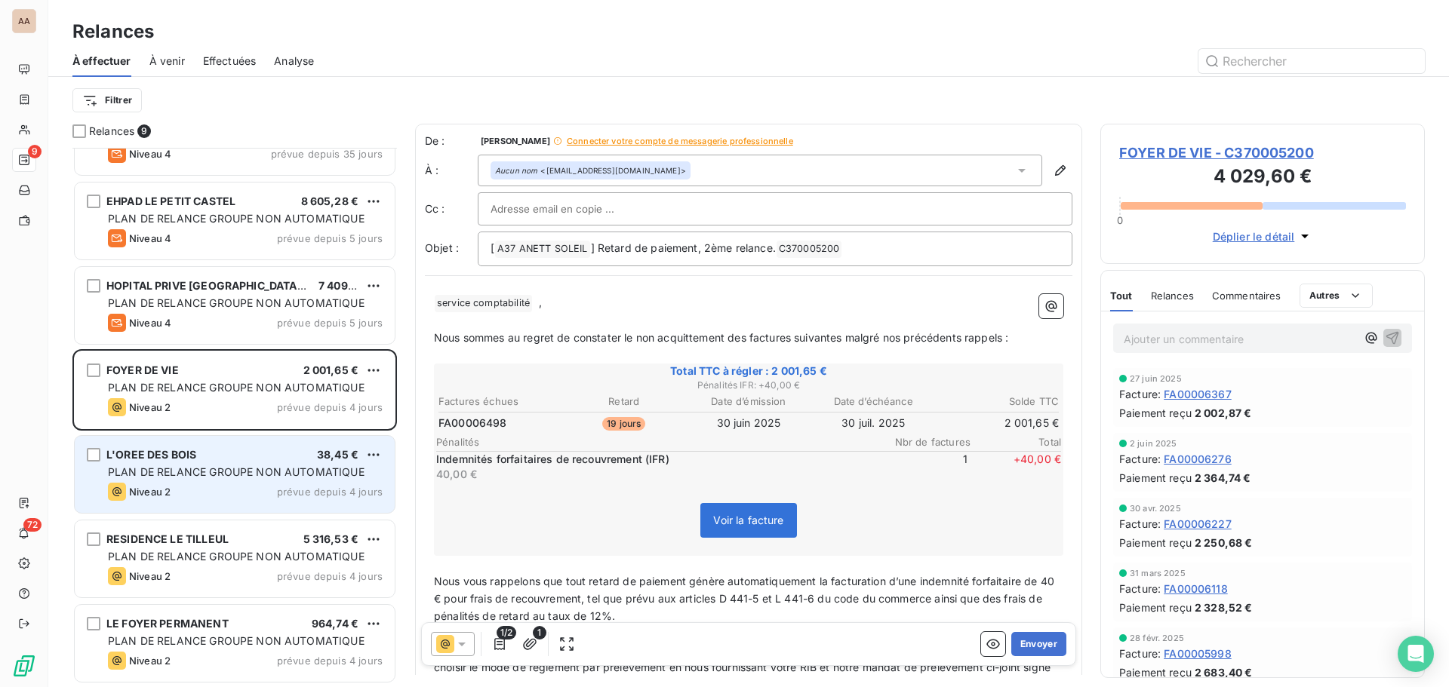
click at [218, 482] on div "L'OREE DES BOIS 38,45 € PLAN DE RELANCE GROUPE NON AUTOMATIQUE Niveau 2 prévue …" at bounding box center [235, 474] width 320 height 77
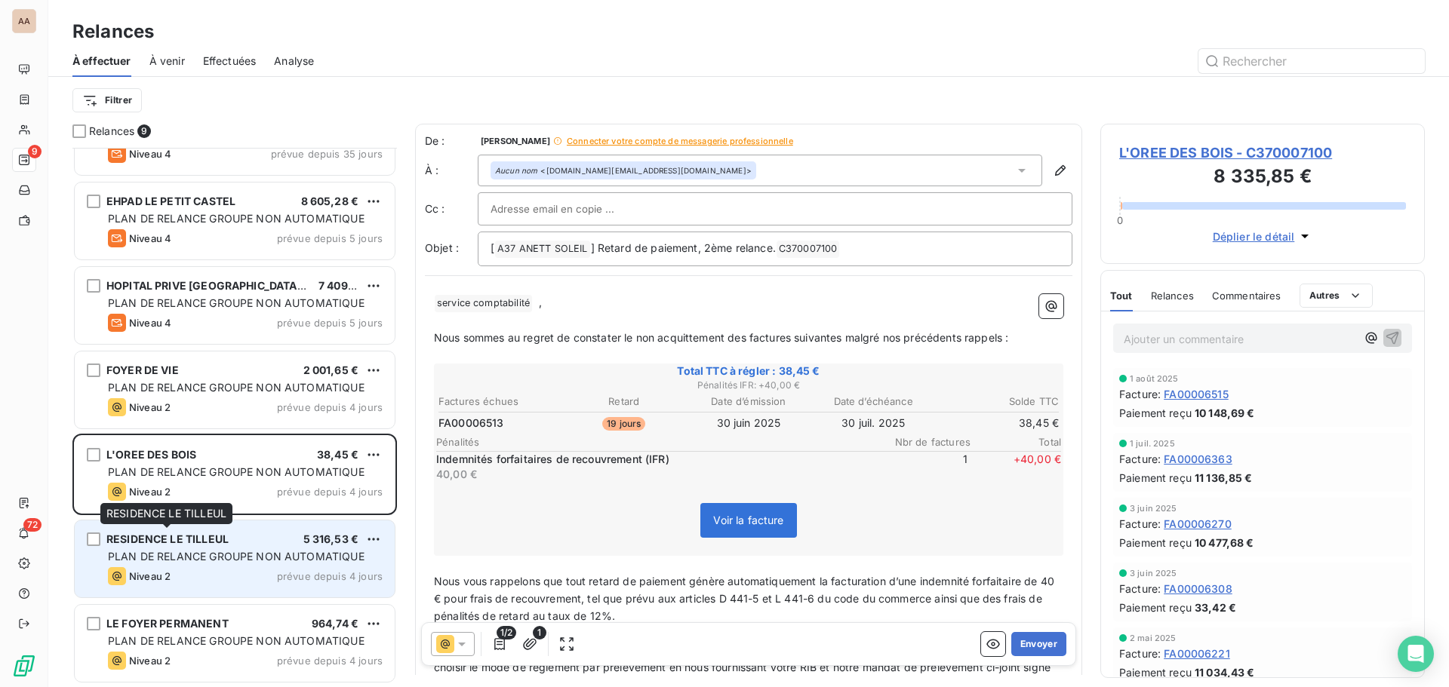
click at [226, 543] on span "RESIDENCE LE TILLEUL" at bounding box center [167, 539] width 122 height 13
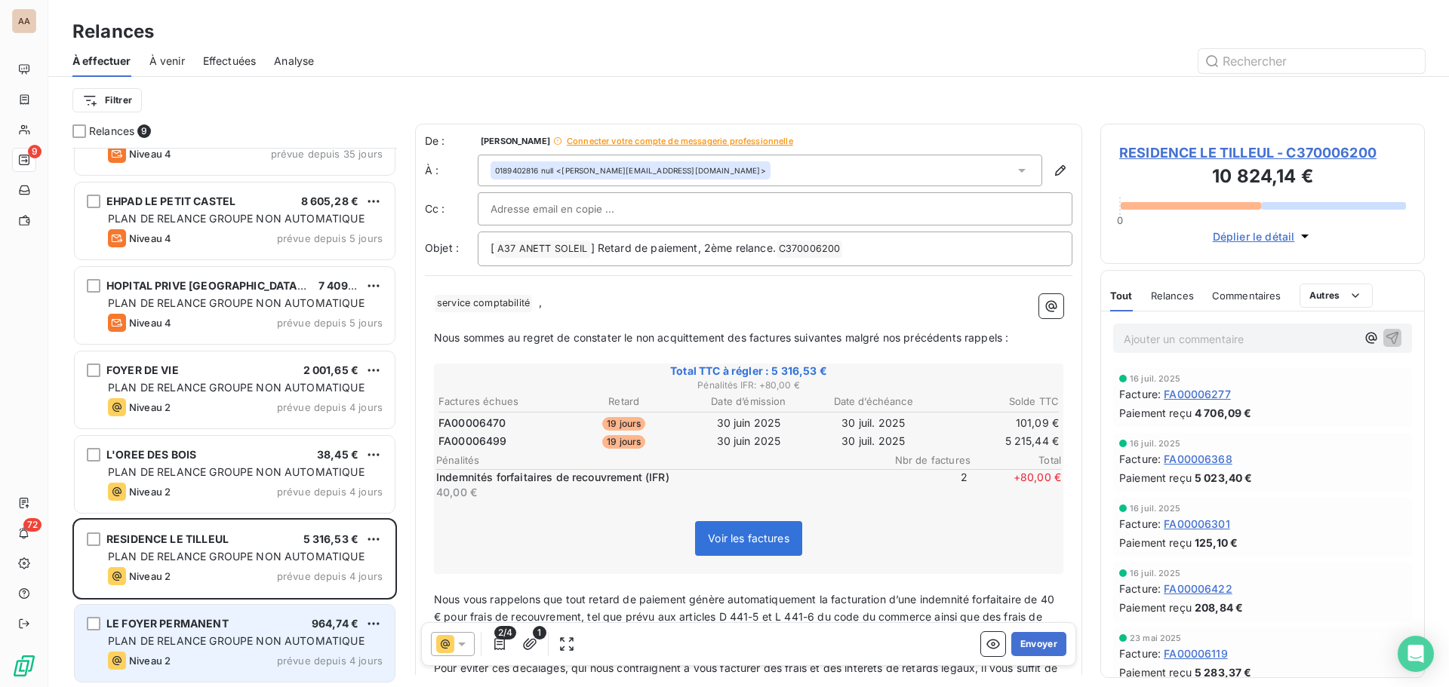
click at [248, 632] on div "LE FOYER PERMANENT 964,74 € PLAN DE RELANCE GROUPE NON AUTOMATIQUE Niveau 2 pré…" at bounding box center [235, 643] width 320 height 77
